Goal: Task Accomplishment & Management: Manage account settings

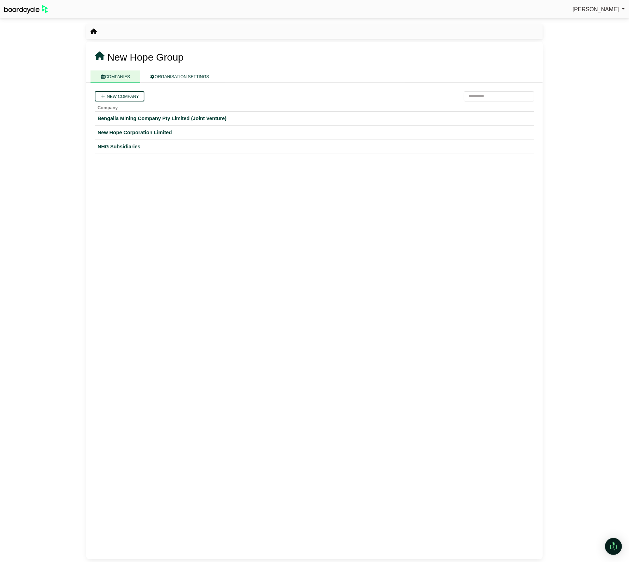
click at [197, 263] on div "New company Company Bengalla Mining Company Pty Limited (Joint Venture) New Hop…" at bounding box center [314, 321] width 457 height 476
click at [124, 143] on div "NHG Subsidiaries" at bounding box center [315, 147] width 434 height 8
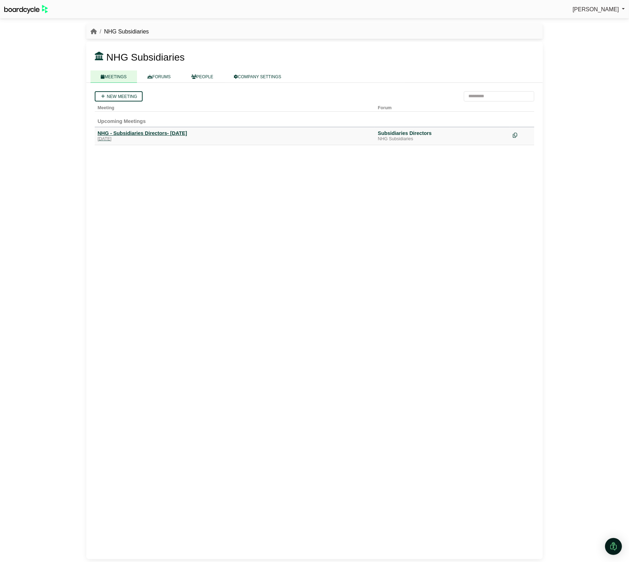
click at [175, 136] on div "NHG - Subsidiaries Directors- [DATE]" at bounding box center [235, 133] width 275 height 6
